Goal: Transaction & Acquisition: Purchase product/service

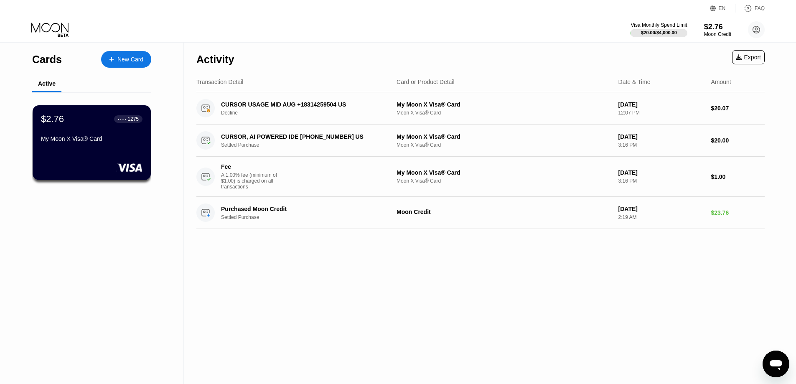
click at [495, 53] on div "Activity Export" at bounding box center [480, 57] width 569 height 29
click at [419, 46] on div "Activity Export" at bounding box center [480, 57] width 569 height 29
click at [401, 45] on div "Activity Export" at bounding box center [480, 57] width 569 height 29
click at [715, 28] on div "$2.76" at bounding box center [718, 26] width 28 height 9
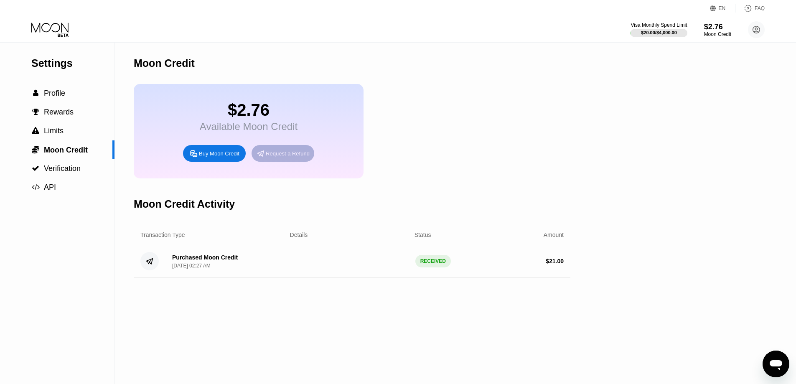
click at [295, 157] on div "Request a Refund" at bounding box center [288, 153] width 44 height 7
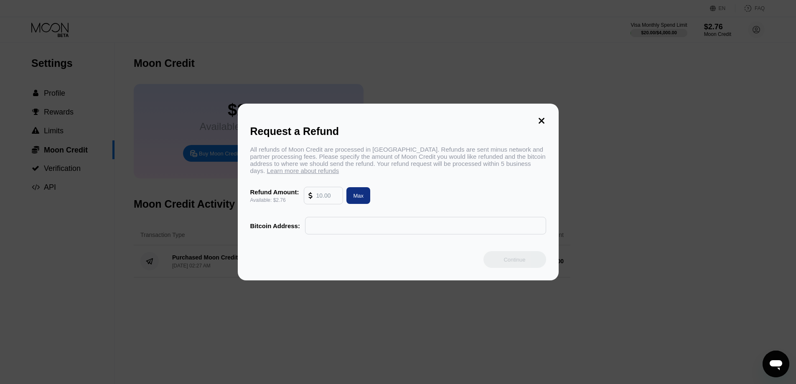
click at [322, 204] on input "text" at bounding box center [327, 195] width 23 height 17
click at [353, 197] on div "Max" at bounding box center [358, 195] width 10 height 7
type input "2.76"
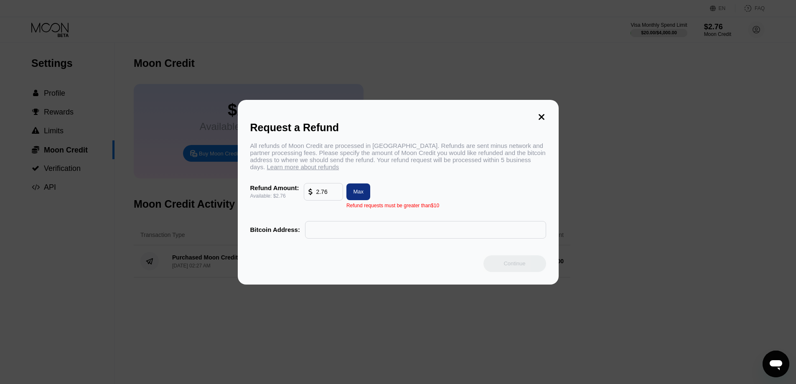
drag, startPoint x: 505, startPoint y: 157, endPoint x: 490, endPoint y: 168, distance: 19.5
click at [506, 158] on div "All refunds of Moon Credit are processed in Bitcoin. Refunds are sent minus net…" at bounding box center [398, 156] width 296 height 28
drag, startPoint x: 424, startPoint y: 199, endPoint x: 405, endPoint y: 212, distance: 22.7
click at [415, 206] on div "All refunds of Moon Credit are processed in Bitcoin. Refunds are sent minus net…" at bounding box center [398, 190] width 296 height 97
click at [493, 216] on div "All refunds of Moon Credit are processed in Bitcoin. Refunds are sent minus net…" at bounding box center [398, 190] width 296 height 97
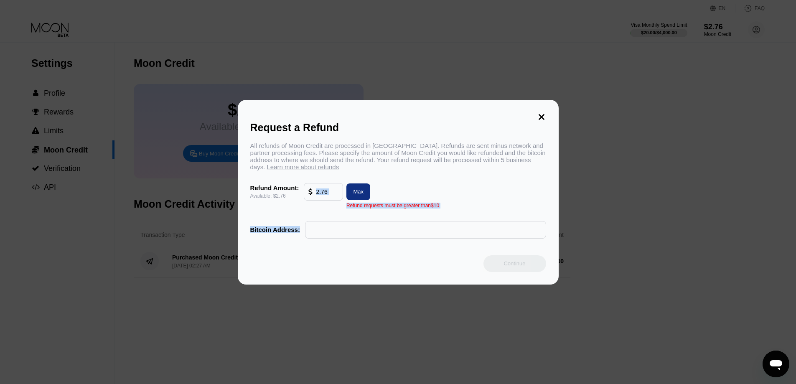
drag, startPoint x: 473, startPoint y: 218, endPoint x: 414, endPoint y: 210, distance: 59.5
click at [328, 212] on div "All refunds of Moon Credit are processed in Bitcoin. Refunds are sent minus net…" at bounding box center [398, 190] width 296 height 97
click at [446, 214] on div "All refunds of Moon Credit are processed in Bitcoin. Refunds are sent minus net…" at bounding box center [398, 190] width 296 height 97
click at [442, 214] on div "All refunds of Moon Credit are processed in Bitcoin. Refunds are sent minus net…" at bounding box center [398, 190] width 296 height 97
click at [498, 168] on div "All refunds of Moon Credit are processed in Bitcoin. Refunds are sent minus net…" at bounding box center [398, 156] width 296 height 28
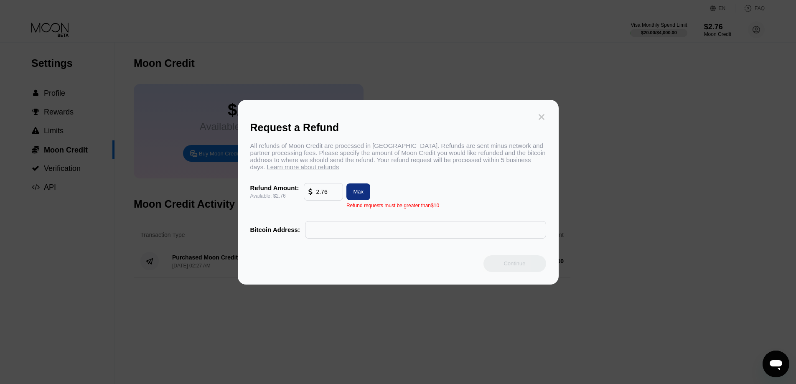
click at [544, 117] on icon at bounding box center [541, 116] width 9 height 9
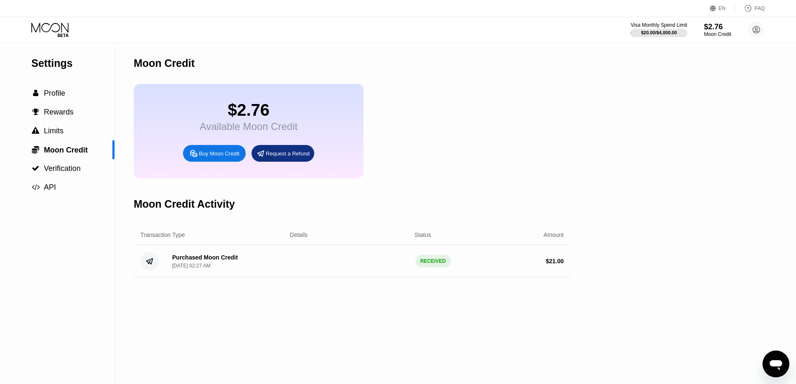
click at [478, 125] on div "$2.76 Available Moon Credit Buy Moon Credit Request a Refund" at bounding box center [352, 131] width 437 height 94
click at [394, 84] on div "Moon Credit" at bounding box center [352, 63] width 437 height 41
click at [505, 59] on div "Moon Credit" at bounding box center [352, 63] width 437 height 41
click at [494, 190] on div "Moon Credit $2.76 Available Moon Credit Buy Moon Credit Request a Refund Moon C…" at bounding box center [352, 214] width 437 height 342
click at [514, 120] on div "$2.76 Available Moon Credit Buy Moon Credit Request a Refund" at bounding box center [352, 131] width 437 height 94
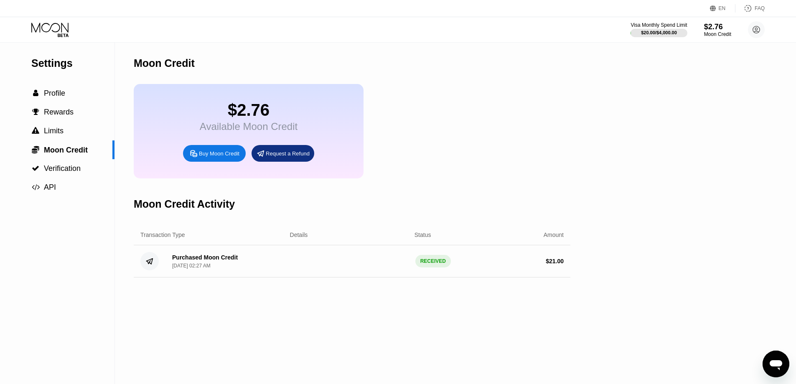
click at [506, 141] on div "$2.76 Available Moon Credit Buy Moon Credit Request a Refund" at bounding box center [352, 131] width 437 height 94
click at [225, 155] on div "Buy Moon Credit" at bounding box center [214, 153] width 63 height 17
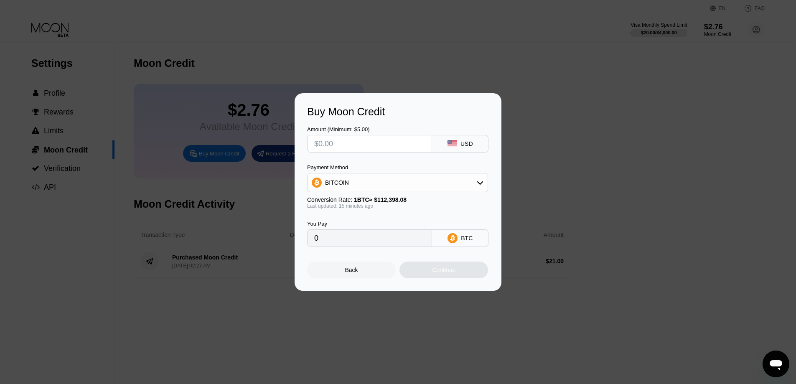
click at [370, 148] on input "text" at bounding box center [369, 143] width 111 height 17
click at [546, 73] on div at bounding box center [401, 192] width 803 height 384
click at [498, 64] on div at bounding box center [401, 192] width 803 height 384
click at [367, 273] on div "Back" at bounding box center [351, 270] width 89 height 17
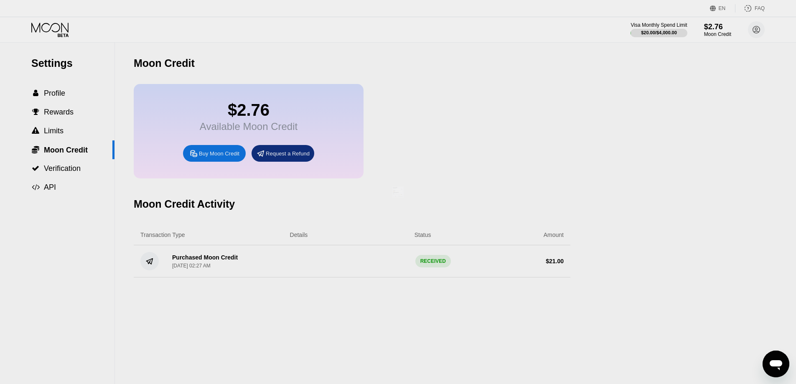
click at [644, 111] on div at bounding box center [401, 192] width 803 height 384
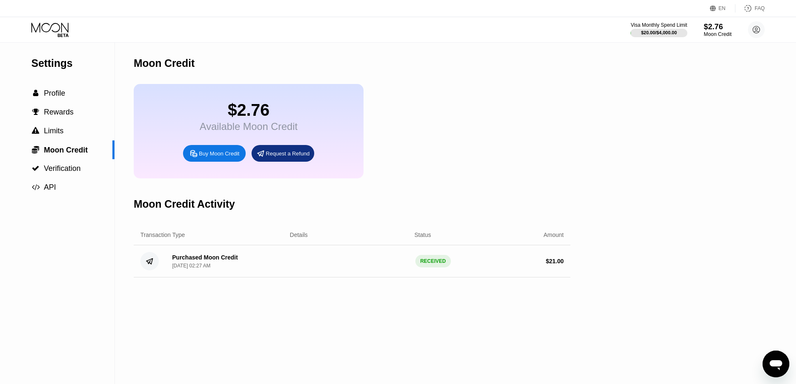
click at [710, 29] on div "$2.76" at bounding box center [718, 26] width 28 height 9
click at [715, 22] on div "$2.76" at bounding box center [718, 26] width 28 height 9
click at [376, 134] on div "$2.76 Available Moon Credit Buy Moon Credit Request a Refund" at bounding box center [352, 131] width 437 height 94
click at [222, 157] on div "Buy Moon Credit" at bounding box center [219, 153] width 41 height 7
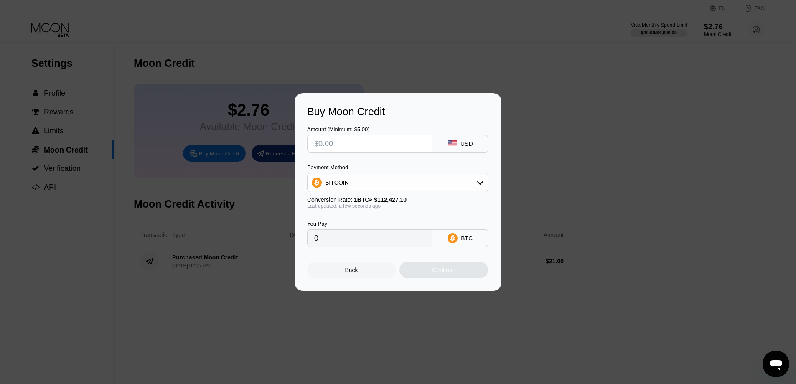
click at [367, 149] on input "text" at bounding box center [369, 143] width 111 height 17
type input "$1"
type input "0.00000890"
type input "$19"
type input "0.00016900"
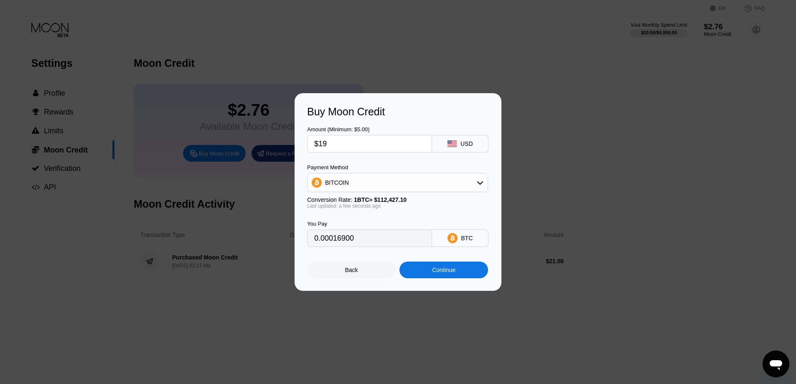
type input "$19"
click at [462, 207] on div "Last updated: a few seconds ago" at bounding box center [397, 206] width 181 height 6
click at [450, 273] on div "Continue" at bounding box center [443, 270] width 23 height 7
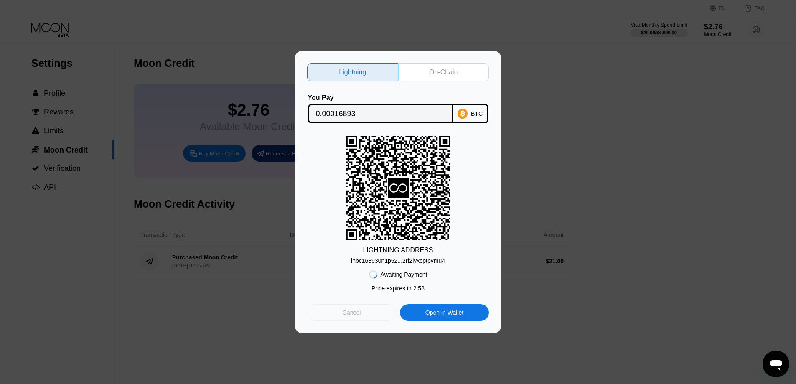
click at [347, 311] on div "Cancel" at bounding box center [352, 313] width 18 height 8
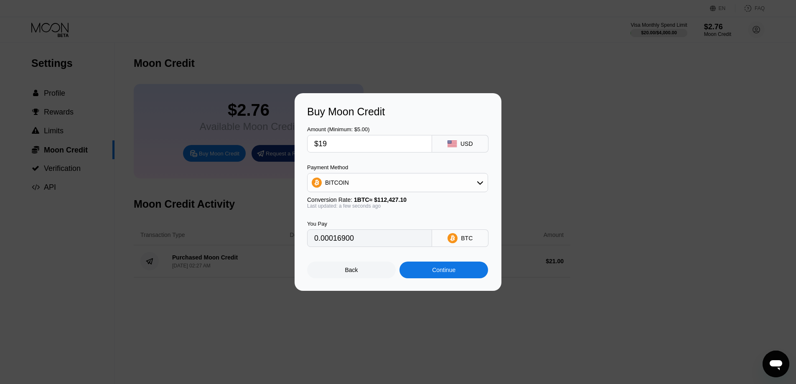
click at [398, 190] on div "BITCOIN" at bounding box center [398, 182] width 180 height 17
click at [369, 223] on div "USDT on TRON" at bounding box center [403, 224] width 158 height 7
type input "19.19"
click at [445, 270] on div "Continue" at bounding box center [443, 270] width 23 height 7
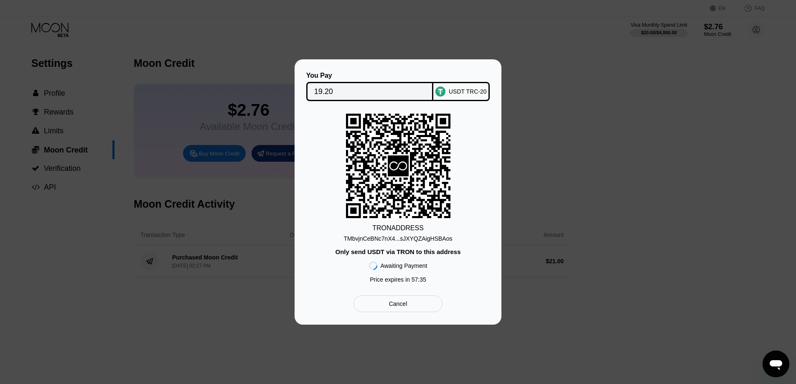
click at [423, 240] on div "TMbvjnCeBNc7nX4...sJXYQZAigHSBAos" at bounding box center [398, 238] width 109 height 7
click at [404, 308] on div "Cancel" at bounding box center [398, 304] width 18 height 8
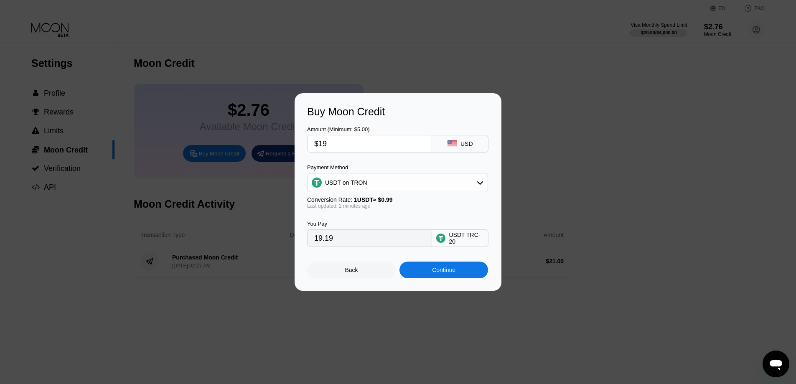
drag, startPoint x: 349, startPoint y: 151, endPoint x: 318, endPoint y: 143, distance: 31.9
click at [318, 143] on input "$19" at bounding box center [369, 143] width 111 height 17
type input "$1"
type input "1.01"
type input "$18"
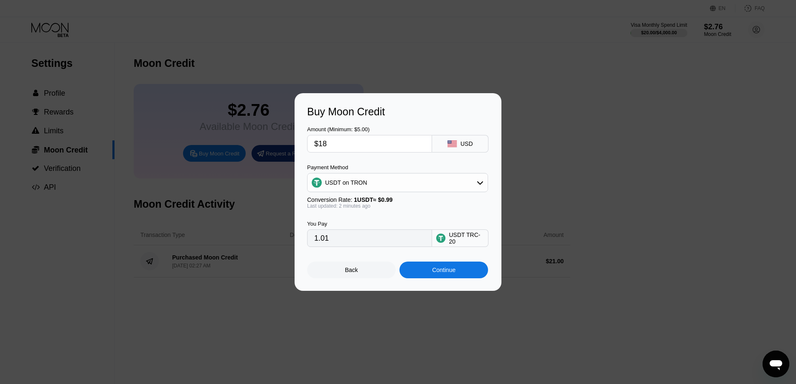
type input "18.18"
type input "$18.5"
type input "18.69"
type input "$18.5"
click at [576, 185] on div "Buy Moon Credit Amount (Minimum: $5.00) $18.5 USD Payment Method USDT on TRON C…" at bounding box center [398, 192] width 796 height 198
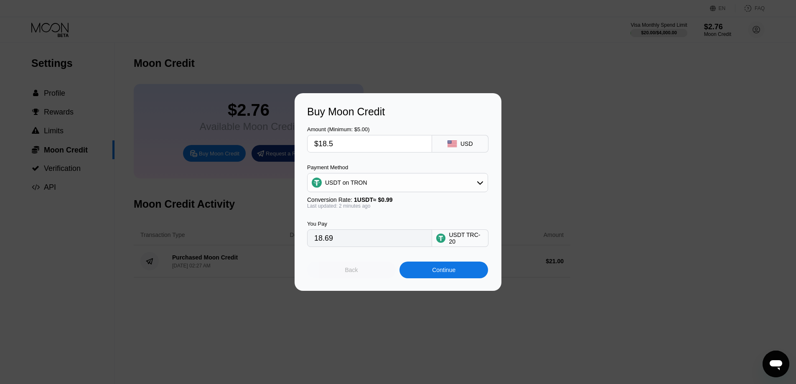
click at [346, 273] on div "Back" at bounding box center [351, 270] width 13 height 7
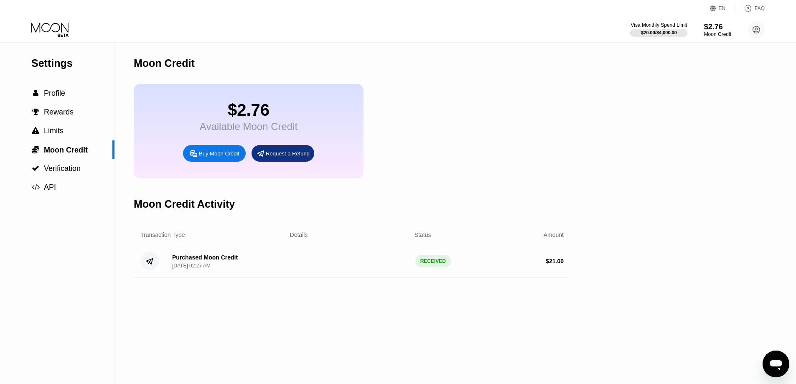
click at [519, 123] on div "$2.76 Available Moon Credit Buy Moon Credit Request a Refund" at bounding box center [352, 131] width 437 height 94
click at [482, 113] on div "$2.76 Available Moon Credit Buy Moon Credit Request a Refund" at bounding box center [352, 131] width 437 height 94
click at [311, 41] on div "Visa Monthly Spend Limit $20.00 / $4,000.00 $2.76 Moon Credit alex alexc alexac…" at bounding box center [398, 29] width 796 height 25
click at [511, 107] on div "$2.76 Available Moon Credit Buy Moon Credit Request a Refund" at bounding box center [352, 131] width 437 height 94
click at [496, 108] on div "$2.76 Available Moon Credit Buy Moon Credit Request a Refund" at bounding box center [352, 131] width 437 height 94
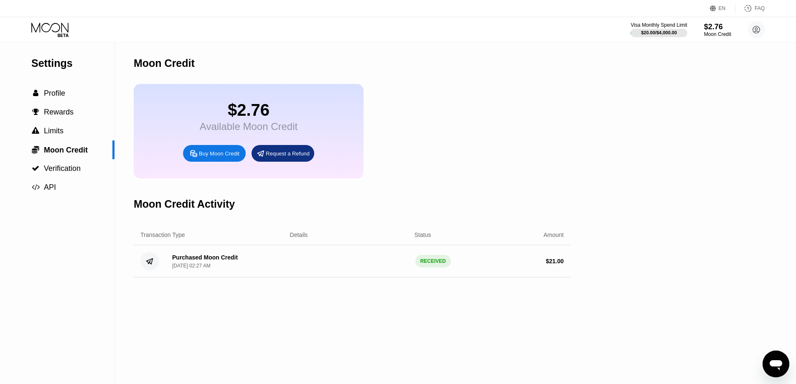
click at [508, 139] on div "$2.76 Available Moon Credit Buy Moon Credit Request a Refund" at bounding box center [352, 131] width 437 height 94
drag, startPoint x: 530, startPoint y: 143, endPoint x: 290, endPoint y: 108, distance: 242.6
click at [529, 143] on div "$2.76 Available Moon Credit Buy Moon Credit Request a Refund" at bounding box center [352, 131] width 437 height 94
click at [464, 100] on div "$2.76 Available Moon Credit Buy Moon Credit Request a Refund" at bounding box center [352, 131] width 437 height 94
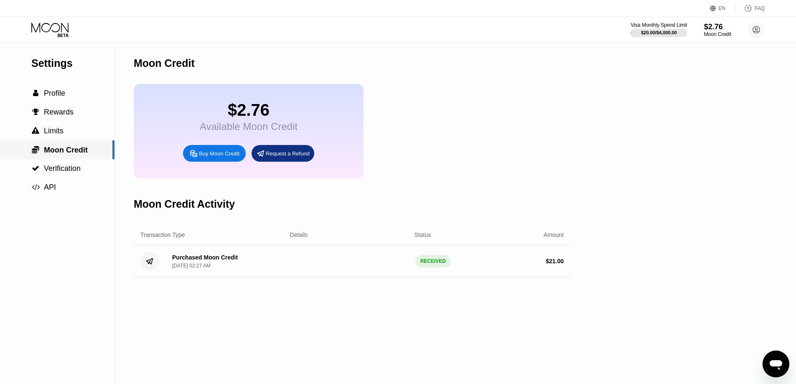
click at [65, 144] on div " Moon Credit" at bounding box center [57, 149] width 115 height 19
click at [62, 135] on span "Limits" at bounding box center [54, 131] width 20 height 8
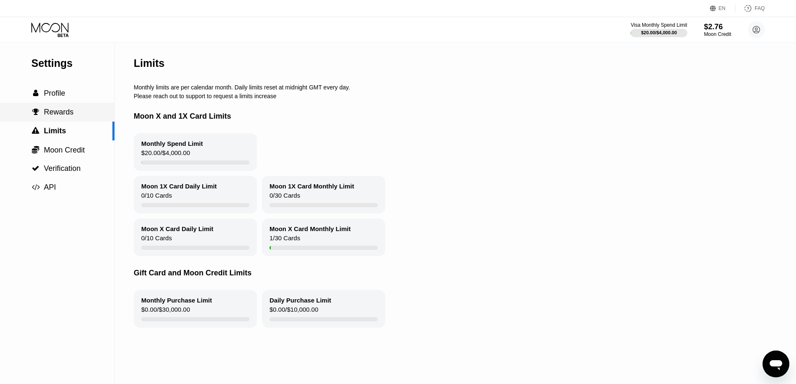
click at [49, 121] on div " Rewards" at bounding box center [57, 112] width 115 height 19
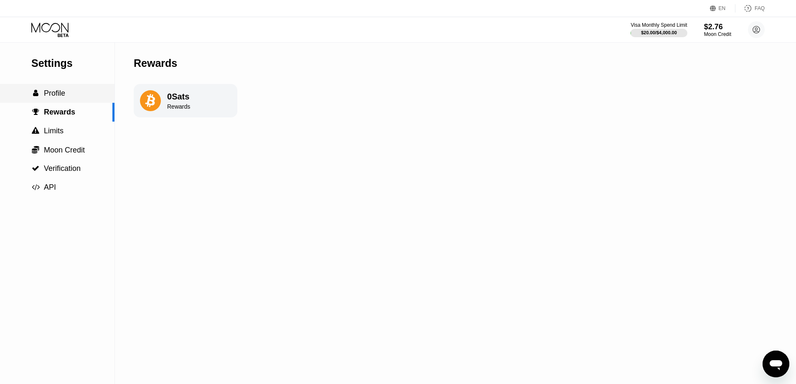
click at [50, 97] on span "Profile" at bounding box center [54, 93] width 21 height 8
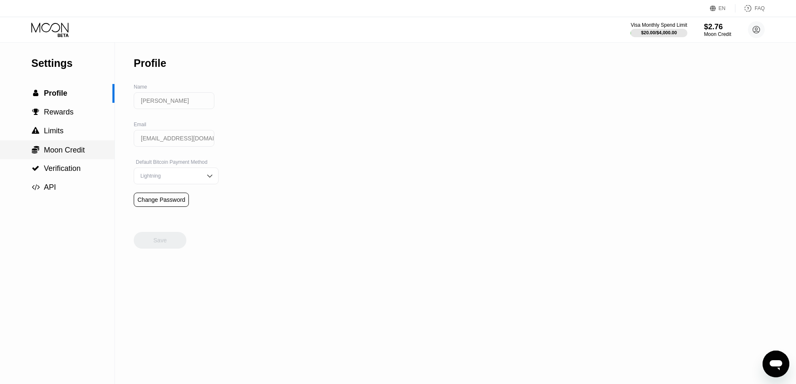
click at [67, 151] on span "Moon Credit" at bounding box center [64, 150] width 41 height 8
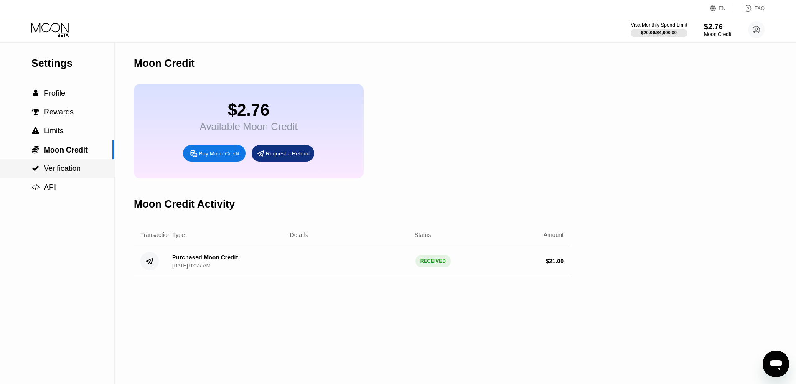
click at [68, 166] on span "Verification" at bounding box center [62, 168] width 37 height 8
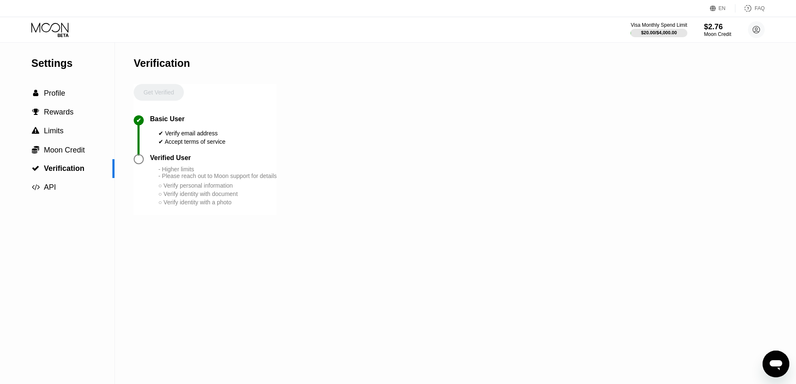
click at [56, 62] on div "Settings" at bounding box center [72, 63] width 83 height 12
click at [712, 30] on div "$2.76" at bounding box center [718, 26] width 28 height 9
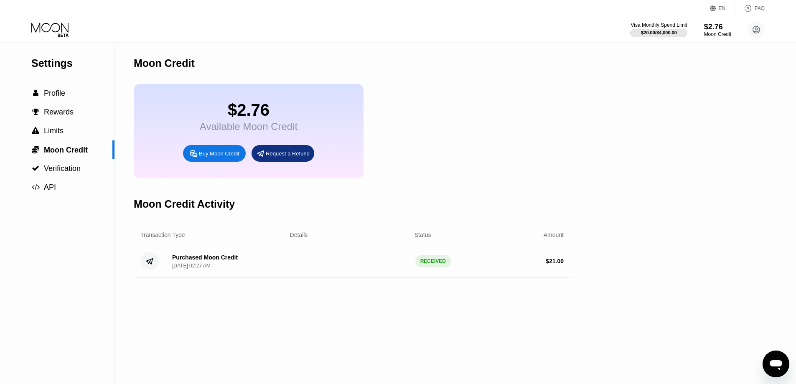
click at [511, 48] on div "Moon Credit" at bounding box center [352, 63] width 437 height 41
click at [57, 258] on div "Settings  Profile  Rewards  Limits  Moon Credit  Verification  API" at bounding box center [57, 214] width 115 height 342
click at [469, 97] on div "$2.76 Available Moon Credit Buy Moon Credit Request a Refund" at bounding box center [352, 131] width 437 height 94
click at [638, 77] on div "Settings  Profile  Rewards  Limits  Moon Credit  Verification  API Moon C…" at bounding box center [398, 214] width 796 height 342
click at [510, 96] on div "$2.76 Available Moon Credit Buy Moon Credit Request a Refund" at bounding box center [352, 131] width 437 height 94
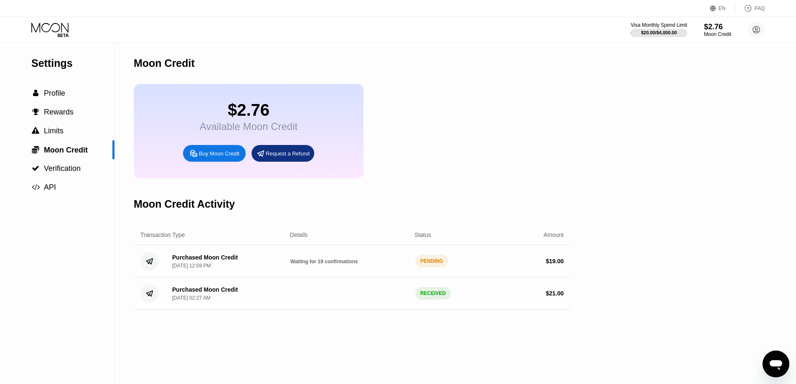
click at [546, 199] on div "Moon Credit Activity" at bounding box center [352, 204] width 437 height 41
click at [516, 156] on div "$2.76 Available Moon Credit Buy Moon Credit Request a Refund" at bounding box center [352, 131] width 437 height 94
click at [660, 165] on div "Settings  Profile  Rewards  Limits  Moon Credit  Verification  API Moon C…" at bounding box center [398, 214] width 796 height 342
click at [480, 170] on div "$2.76 Available Moon Credit Buy Moon Credit Request a Refund" at bounding box center [352, 131] width 437 height 94
click at [543, 45] on div "Moon Credit" at bounding box center [352, 63] width 437 height 41
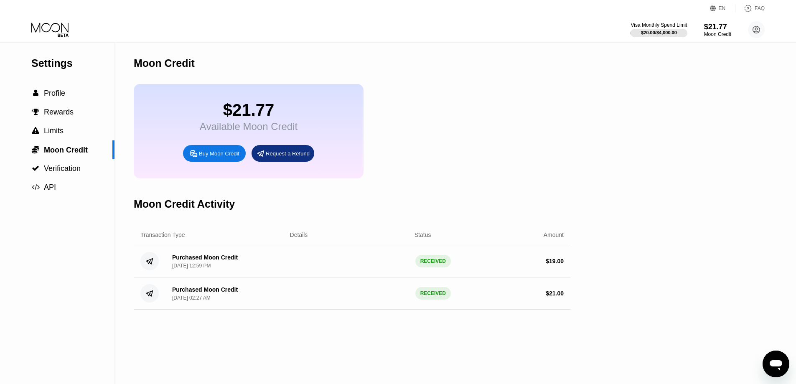
click at [473, 91] on div "$21.77 Available Moon Credit Buy Moon Credit Request a Refund" at bounding box center [352, 131] width 437 height 94
click at [681, 145] on div "Settings  Profile  Rewards  Limits  Moon Credit  Verification  API Moon C…" at bounding box center [398, 214] width 796 height 342
click at [523, 99] on div "$21.77 Available Moon Credit Buy Moon Credit Request a Refund" at bounding box center [352, 131] width 437 height 94
click at [499, 159] on div "$21.77 Available Moon Credit Buy Moon Credit Request a Refund" at bounding box center [352, 131] width 437 height 94
click at [401, 75] on div "Moon Credit" at bounding box center [352, 63] width 437 height 41
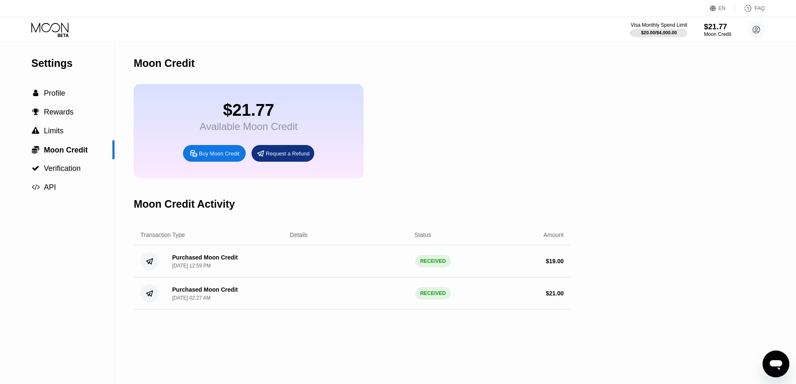
click at [567, 93] on div "$21.77 Available Moon Credit Buy Moon Credit Request a Refund" at bounding box center [352, 131] width 437 height 94
click at [477, 158] on div "$21.77 Available Moon Credit Buy Moon Credit Request a Refund" at bounding box center [352, 131] width 437 height 94
click at [569, 141] on div "$21.77 Available Moon Credit Buy Moon Credit Request a Refund" at bounding box center [352, 131] width 437 height 94
click at [534, 72] on div "Moon Credit" at bounding box center [352, 63] width 437 height 41
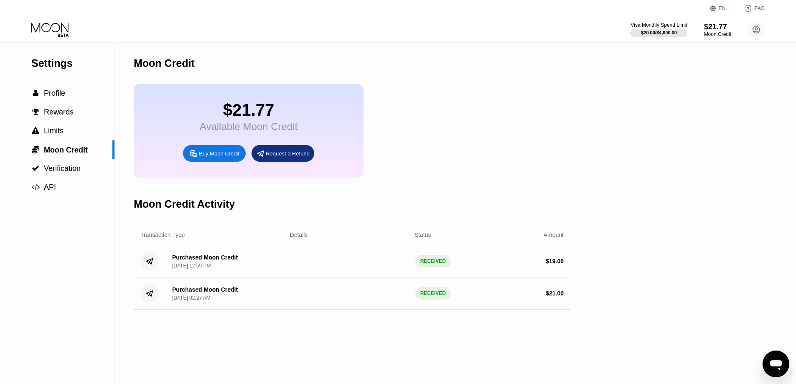
click at [500, 87] on div "$21.77 Available Moon Credit Buy Moon Credit Request a Refund" at bounding box center [352, 131] width 437 height 94
click at [469, 124] on div "$21.77 Available Moon Credit Buy Moon Credit Request a Refund" at bounding box center [352, 131] width 437 height 94
click at [539, 41] on div "Visa Monthly Spend Limit $20.00 / $4,000.00 $21.77 Moon Credit alex alexc alexa…" at bounding box center [398, 29] width 796 height 25
click at [491, 69] on div "Moon Credit" at bounding box center [352, 63] width 437 height 41
click at [479, 68] on div "Moon Credit" at bounding box center [352, 63] width 437 height 41
